Goal: Task Accomplishment & Management: Complete application form

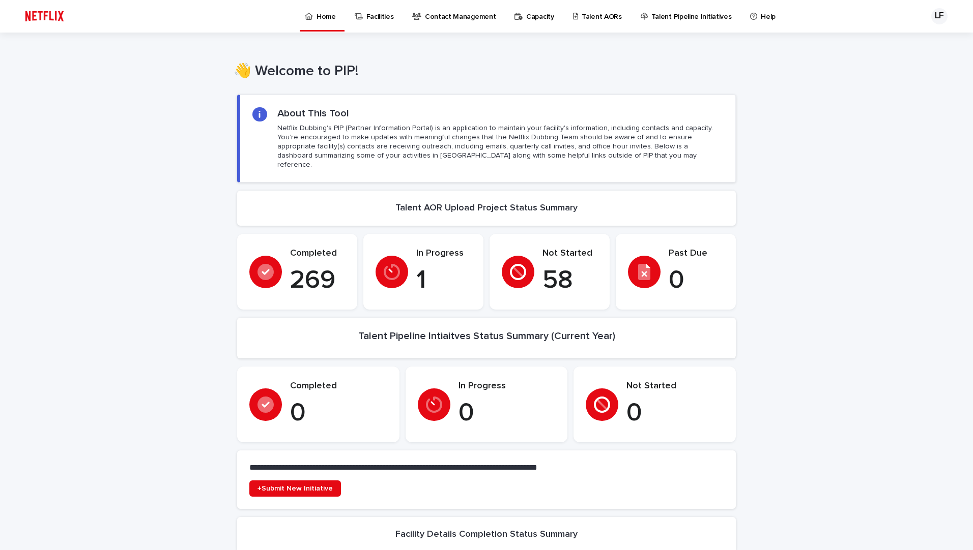
click at [588, 13] on p "Talent AORs" at bounding box center [601, 10] width 40 height 21
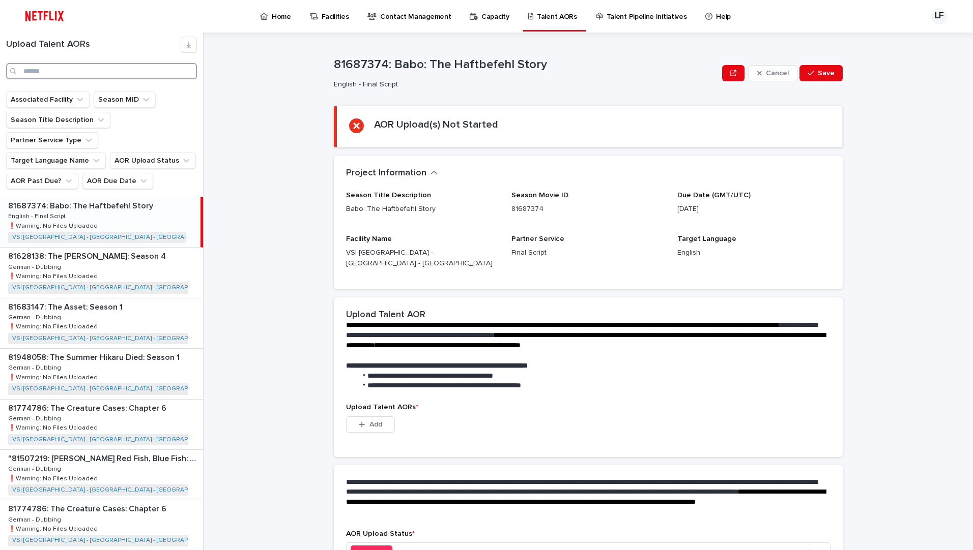
click at [160, 72] on input "Search" at bounding box center [101, 71] width 191 height 16
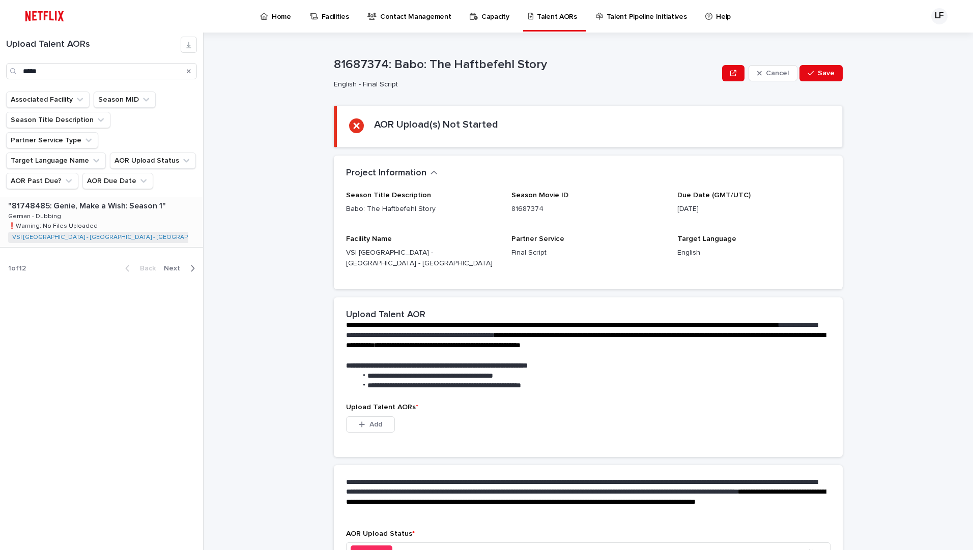
click at [130, 199] on div ""81748485: Genie, Make a Wish: Season 1" "81748485: Genie, Make a Wish: Season …" at bounding box center [101, 222] width 203 height 50
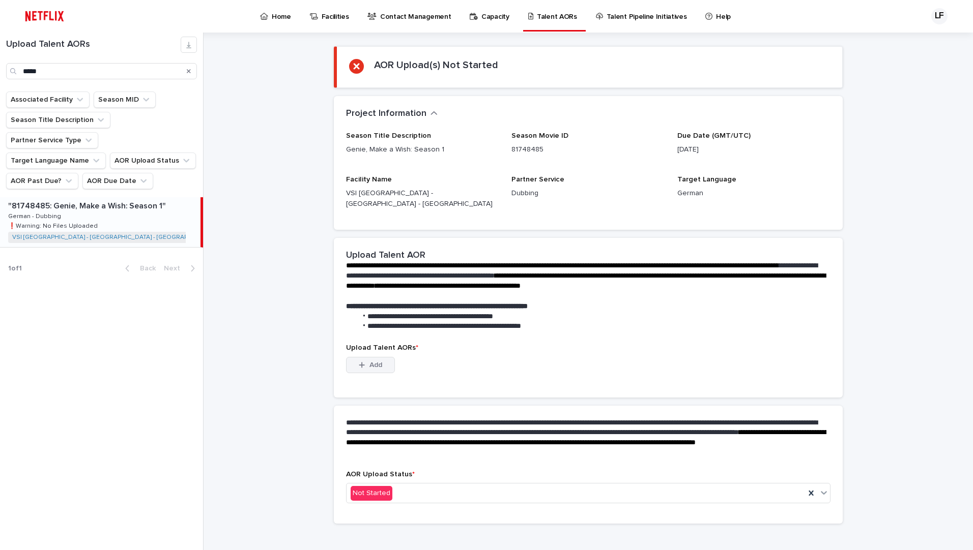
click at [380, 357] on button "Add" at bounding box center [370, 365] width 49 height 16
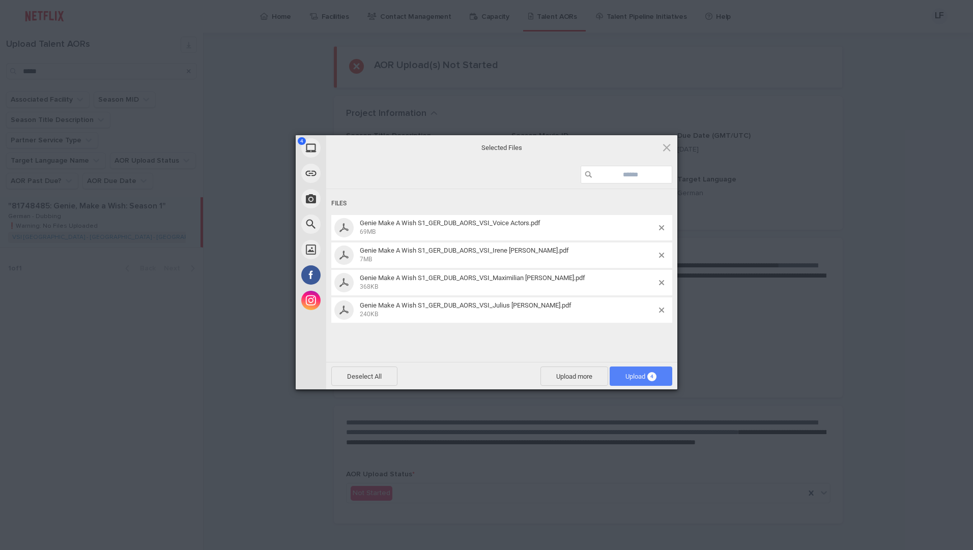
click at [629, 373] on span "Upload 4" at bounding box center [640, 377] width 31 height 8
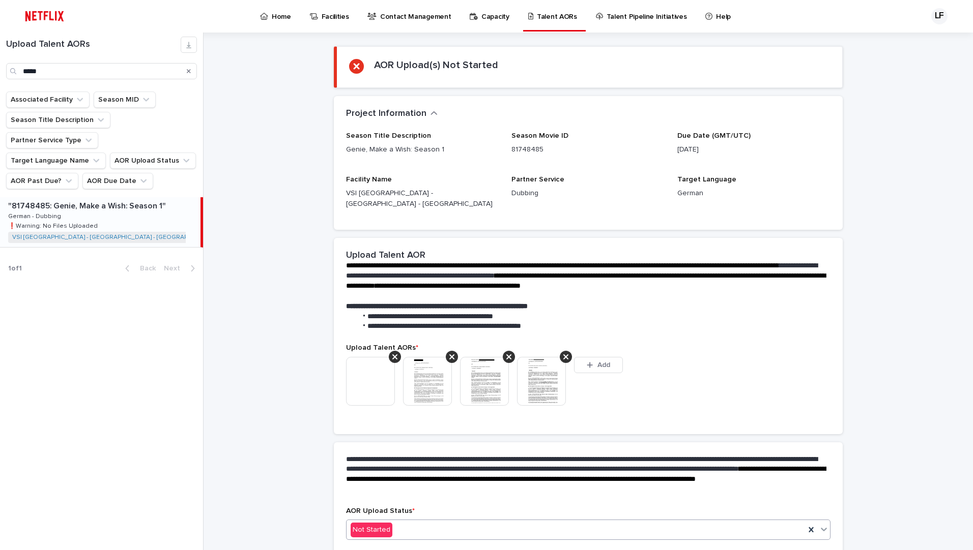
scroll to position [46, 0]
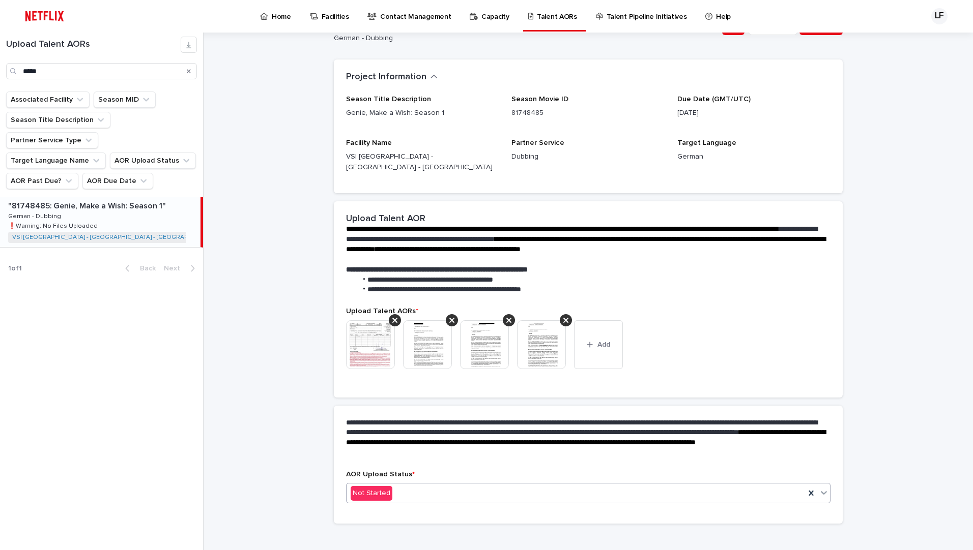
click at [471, 488] on div "Not Started" at bounding box center [575, 493] width 458 height 17
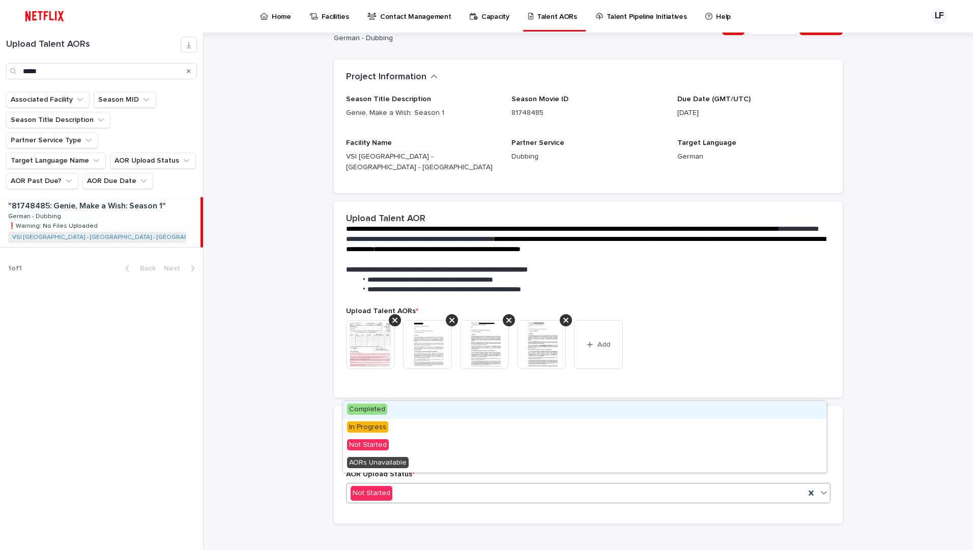
click at [420, 407] on div "Completed" at bounding box center [584, 410] width 483 height 18
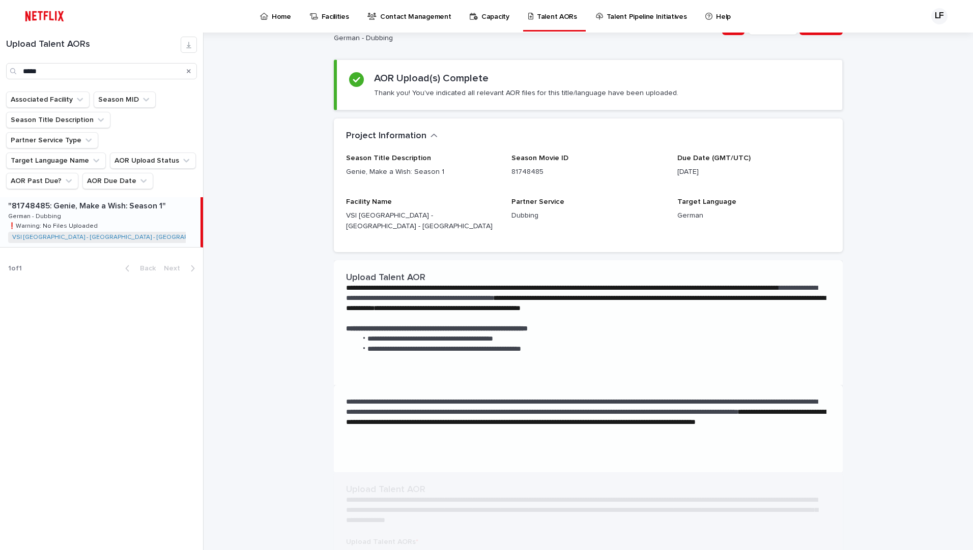
scroll to position [0, 0]
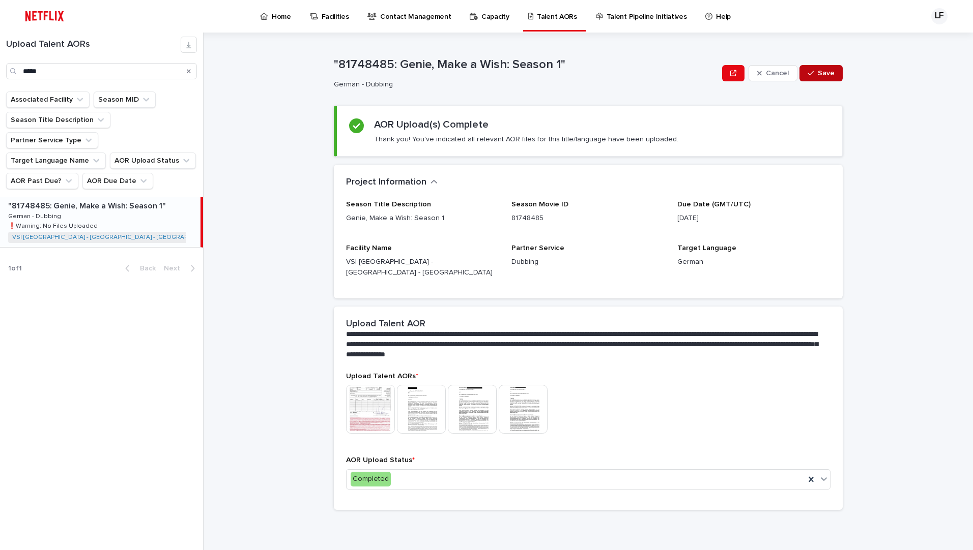
click at [823, 75] on span "Save" at bounding box center [825, 73] width 17 height 7
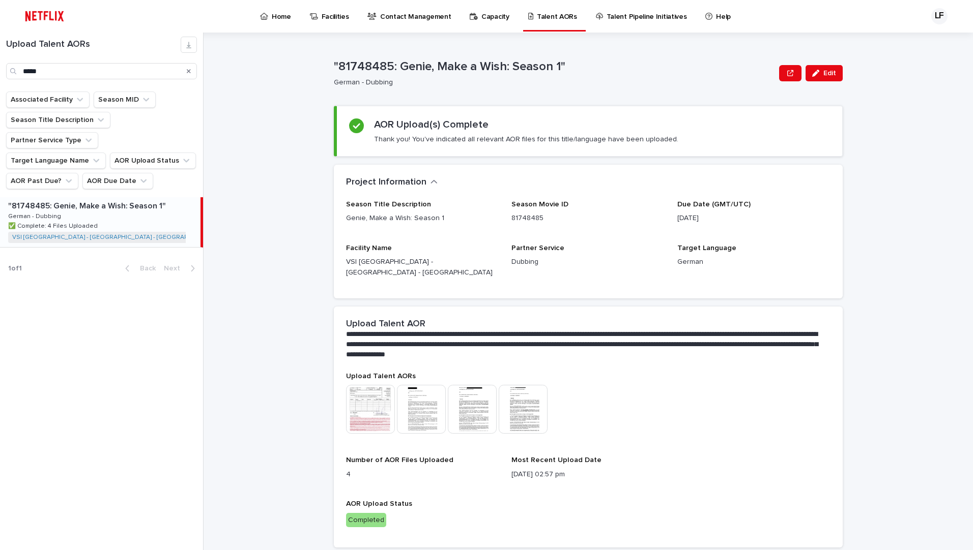
drag, startPoint x: 561, startPoint y: 65, endPoint x: 418, endPoint y: 65, distance: 143.5
click at [418, 65] on p ""81748485: Genie, Make a Wish: Season 1"" at bounding box center [554, 67] width 441 height 15
drag, startPoint x: 394, startPoint y: 69, endPoint x: 556, endPoint y: 67, distance: 161.8
click at [556, 67] on p ""81748485: Genie, Make a Wish: Season 1"" at bounding box center [554, 67] width 441 height 15
copy p "Genie, Make a Wish: Season 1"
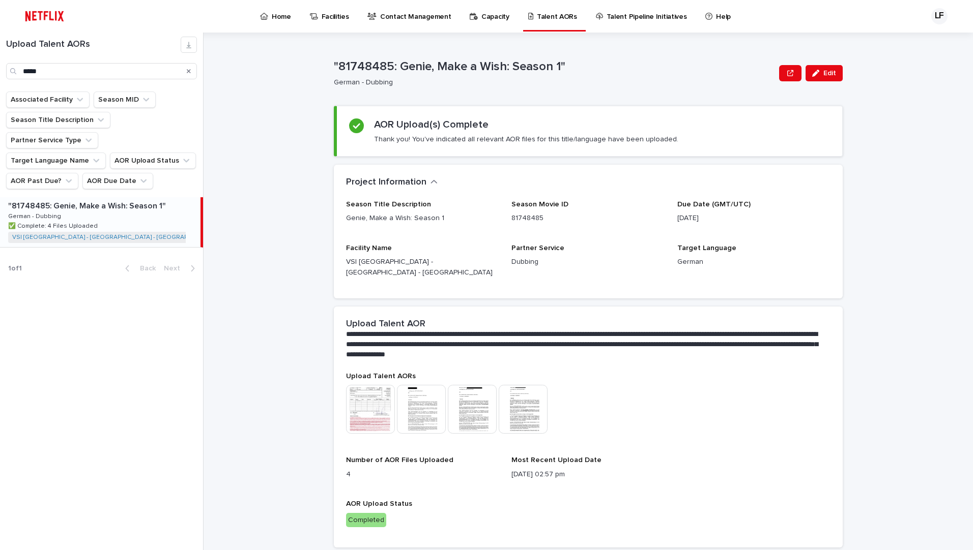
click at [280, 447] on div "**********" at bounding box center [594, 292] width 757 height 518
drag, startPoint x: 118, startPoint y: 76, endPoint x: -2, endPoint y: 86, distance: 120.0
click at [0, 86] on html "Home Facilities Contact Management Capacity Talent AORs Talent Pipeline Initiat…" at bounding box center [486, 275] width 973 height 550
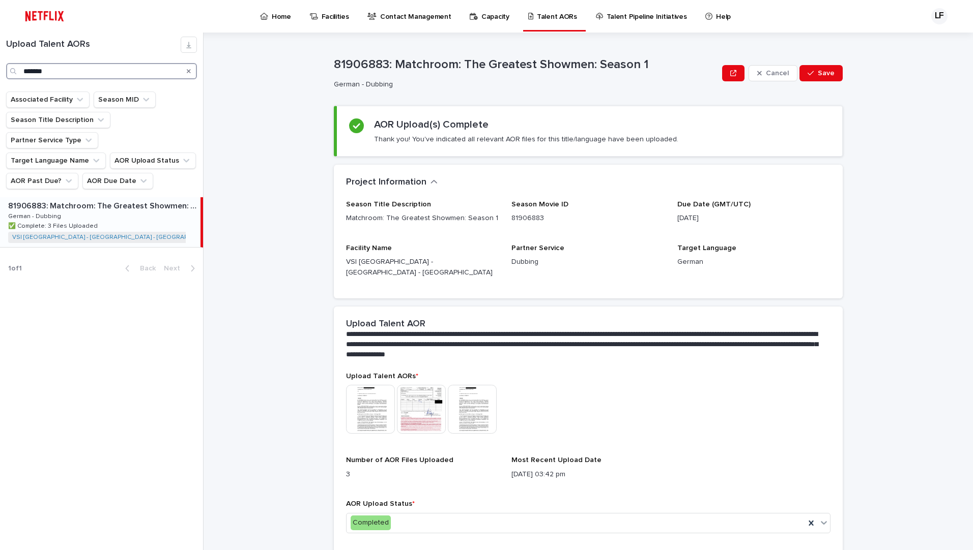
type input "*******"
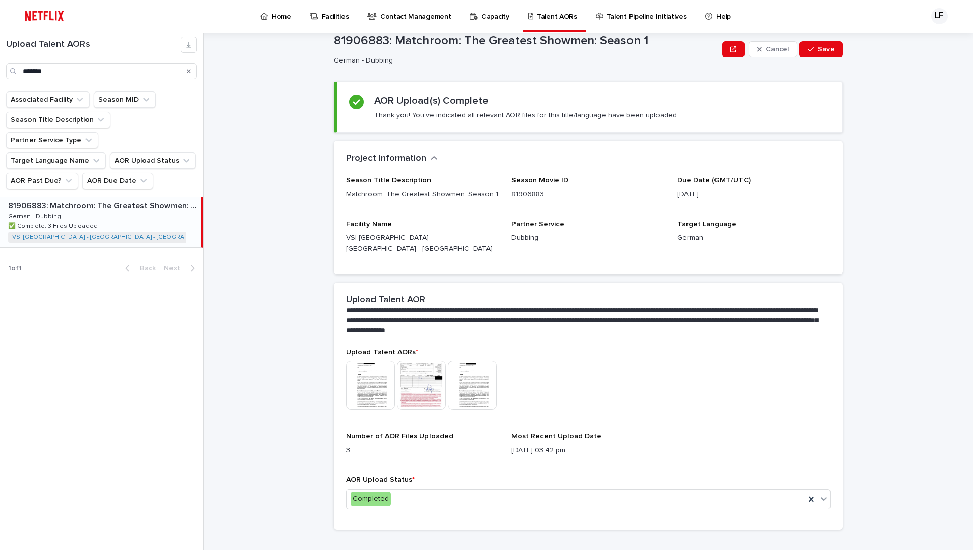
scroll to position [30, 0]
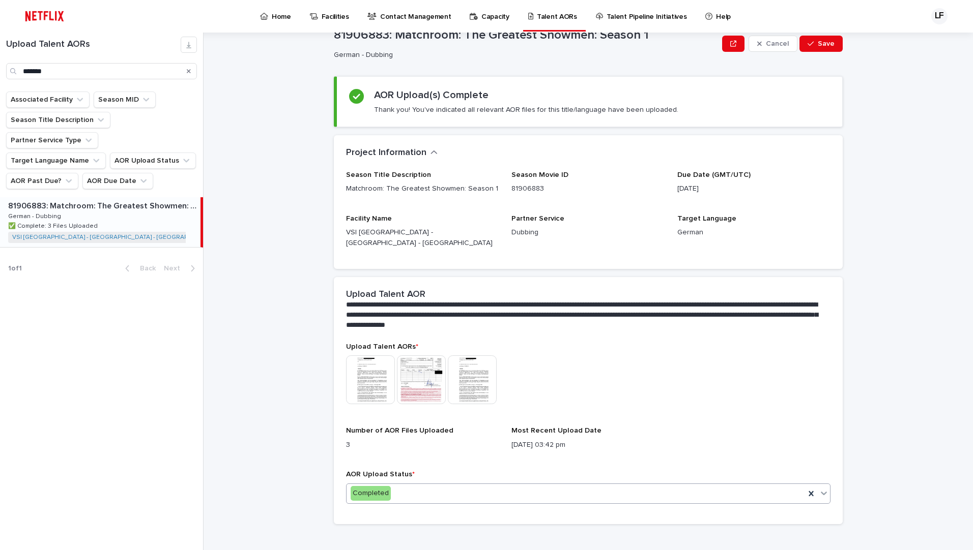
click at [455, 485] on div "Completed" at bounding box center [575, 493] width 458 height 17
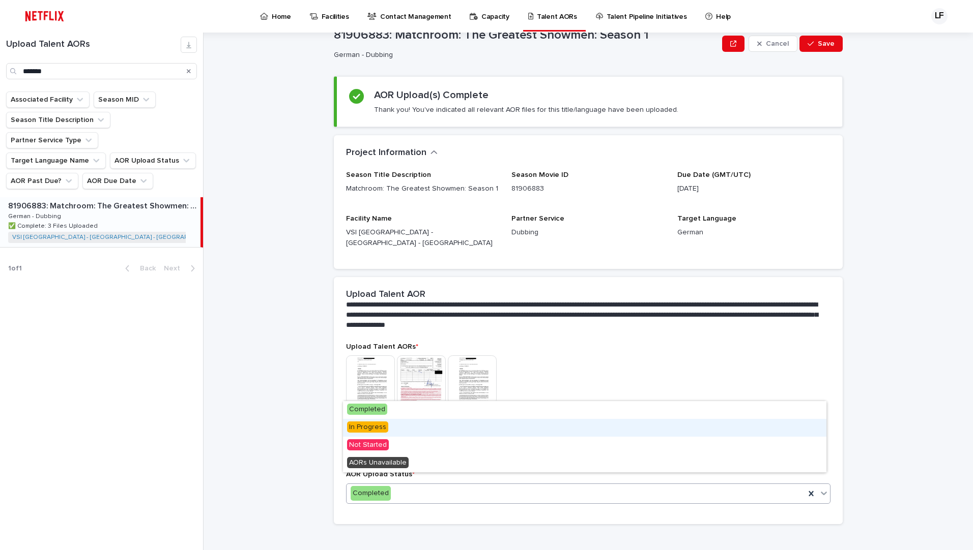
click at [404, 429] on div "In Progress" at bounding box center [584, 428] width 483 height 18
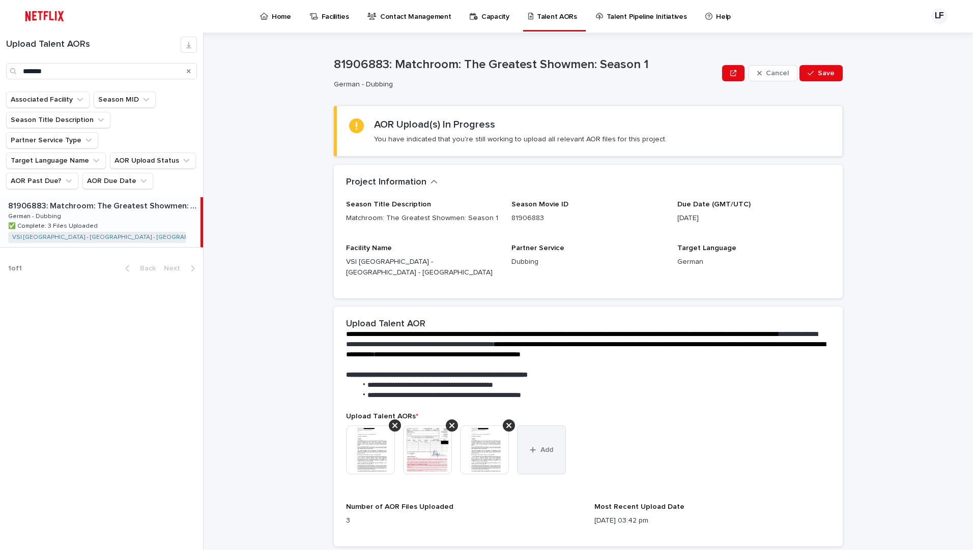
scroll to position [149, 0]
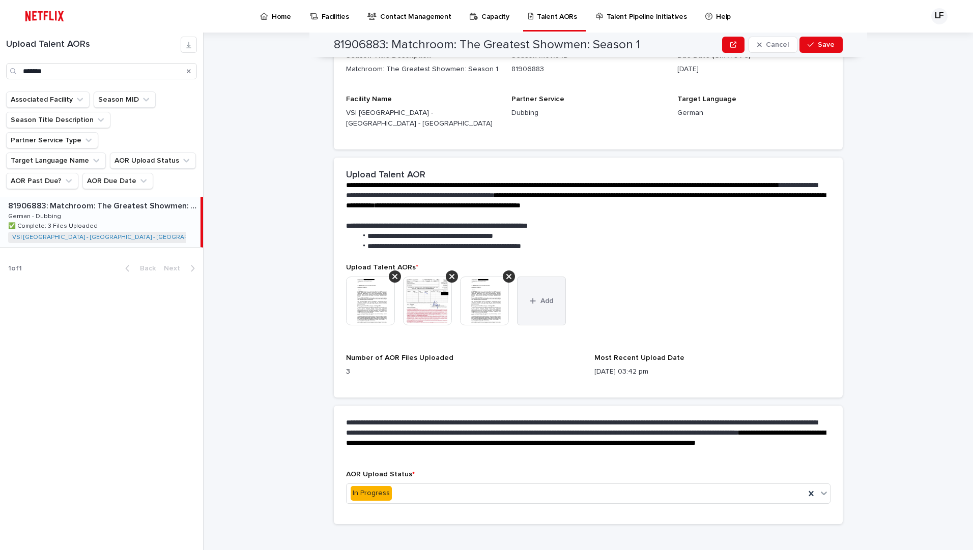
click at [540, 309] on button "Add" at bounding box center [541, 301] width 49 height 49
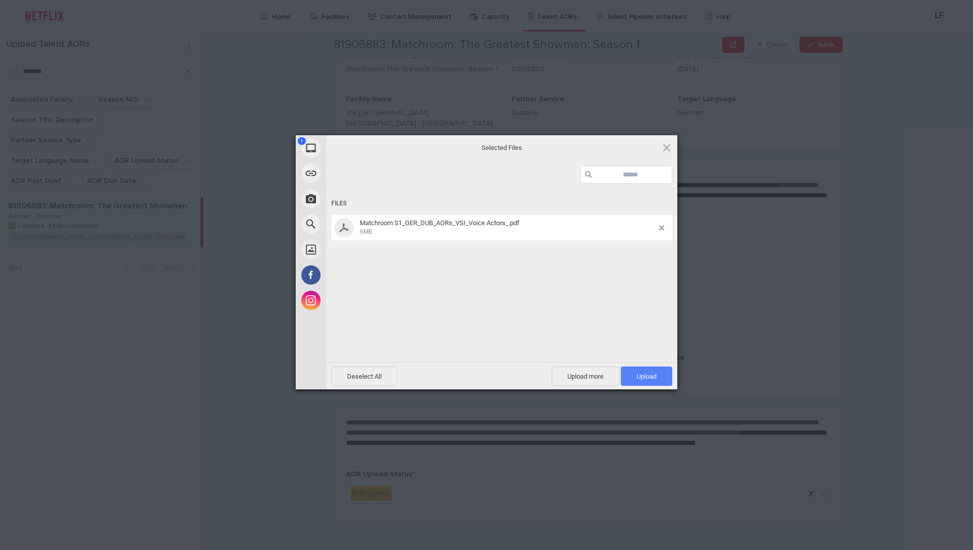
click at [645, 380] on span "Upload 1" at bounding box center [646, 376] width 51 height 19
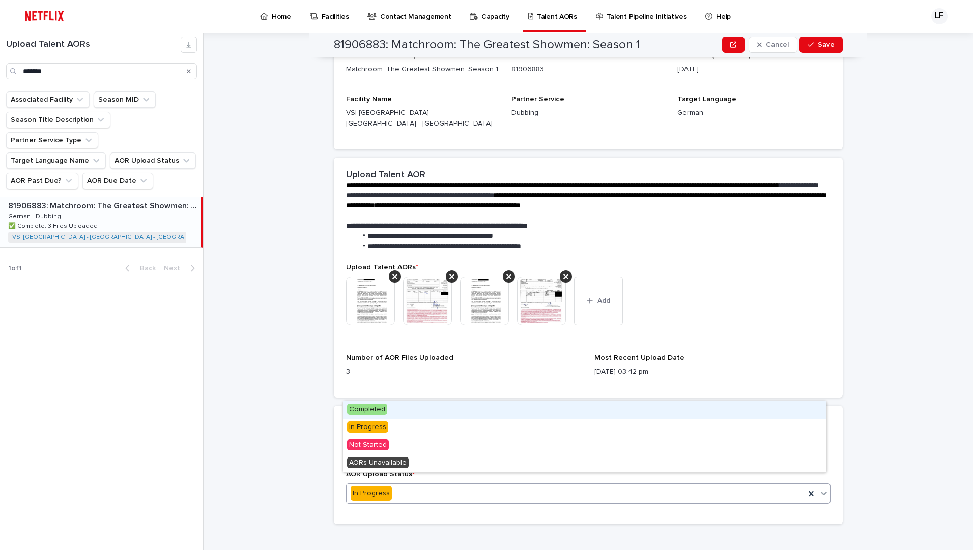
click at [447, 485] on div "In Progress" at bounding box center [575, 493] width 458 height 17
click at [410, 408] on div "Completed" at bounding box center [584, 410] width 483 height 18
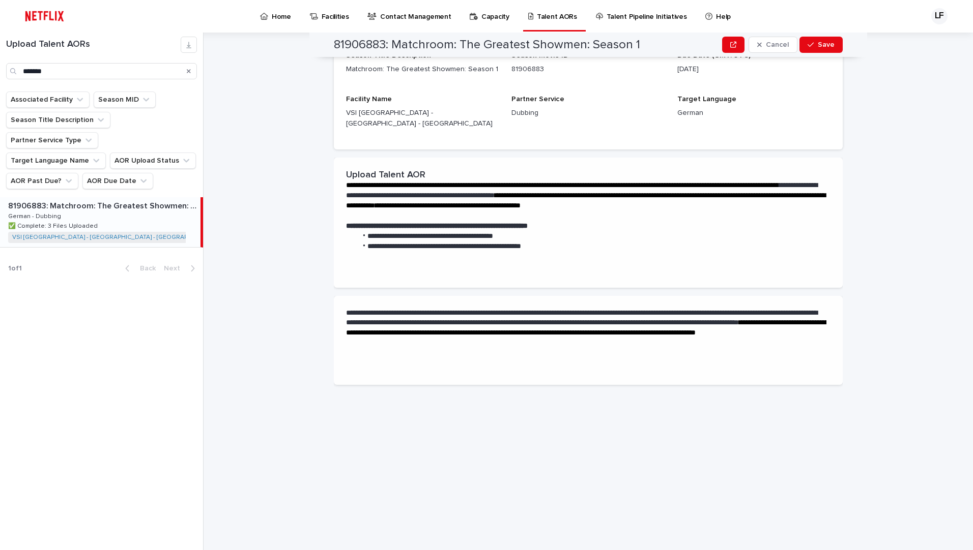
scroll to position [0, 0]
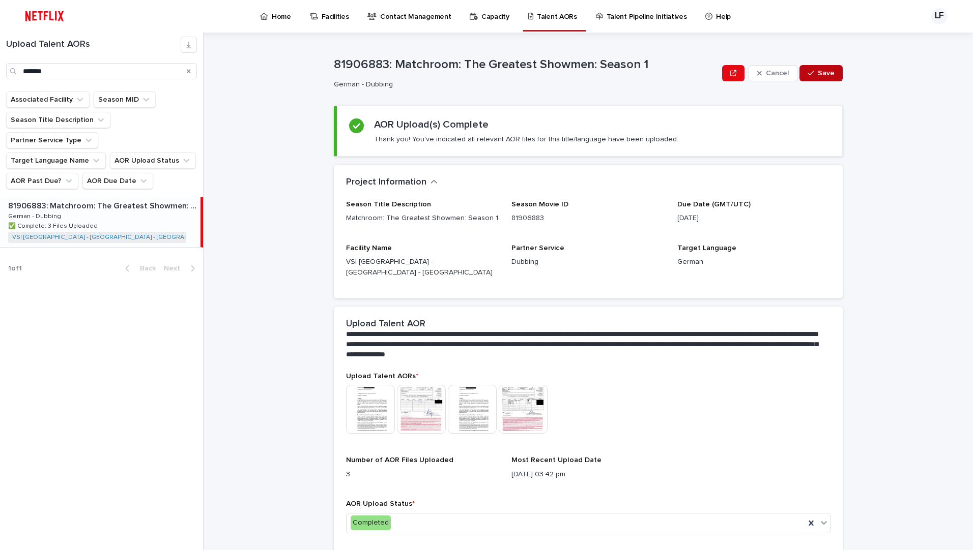
click at [816, 78] on button "Save" at bounding box center [820, 73] width 43 height 16
click at [548, 13] on p "Talent AORs" at bounding box center [557, 10] width 40 height 21
click at [277, 24] on link "Home" at bounding box center [277, 16] width 37 height 32
